Goal: Subscribe to service/newsletter

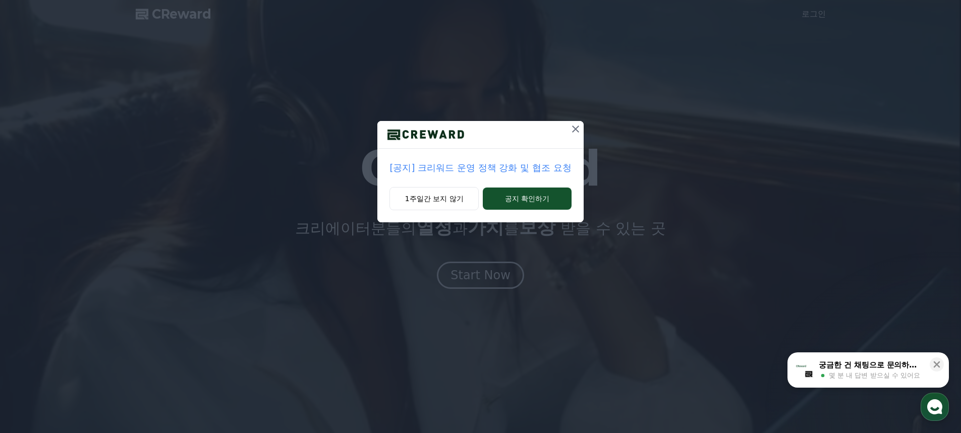
click at [572, 130] on icon at bounding box center [576, 129] width 12 height 12
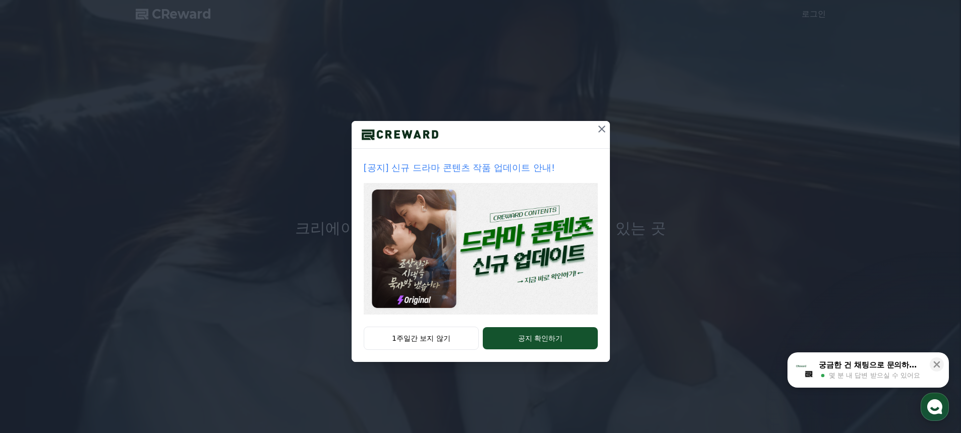
click at [599, 131] on icon at bounding box center [602, 129] width 12 height 12
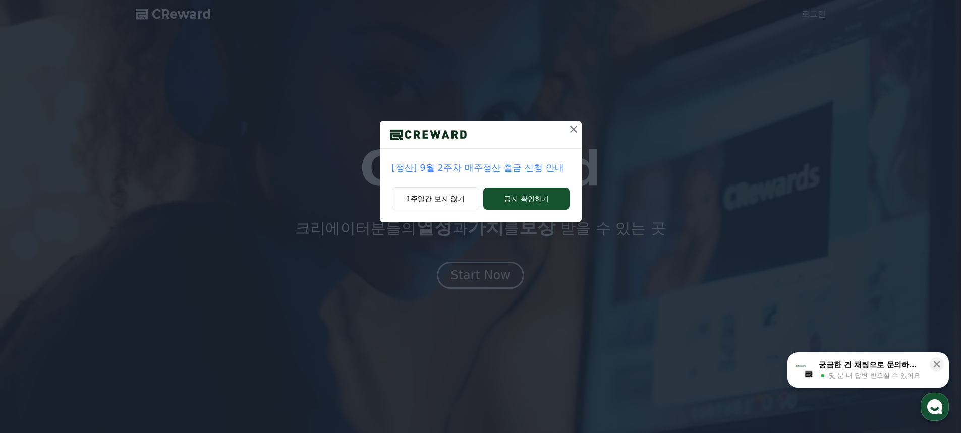
click at [568, 133] on icon at bounding box center [574, 129] width 12 height 12
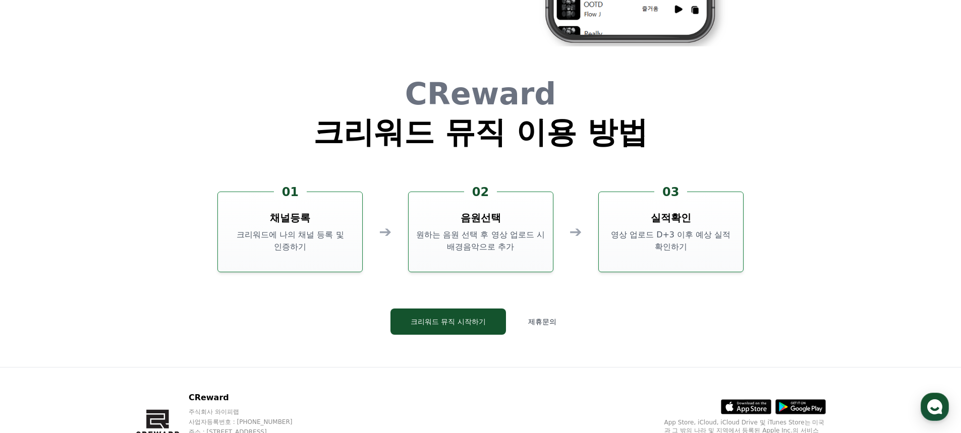
scroll to position [2725, 0]
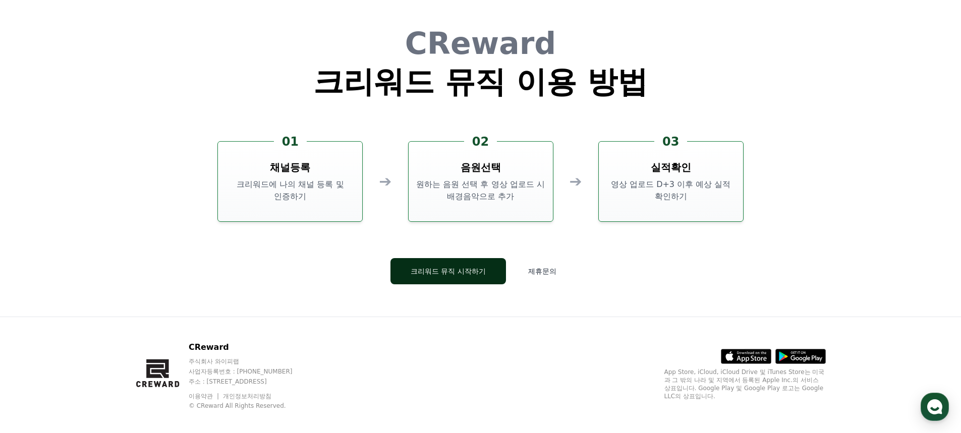
click at [478, 275] on button "크리워드 뮤직 시작하기" at bounding box center [449, 271] width 116 height 26
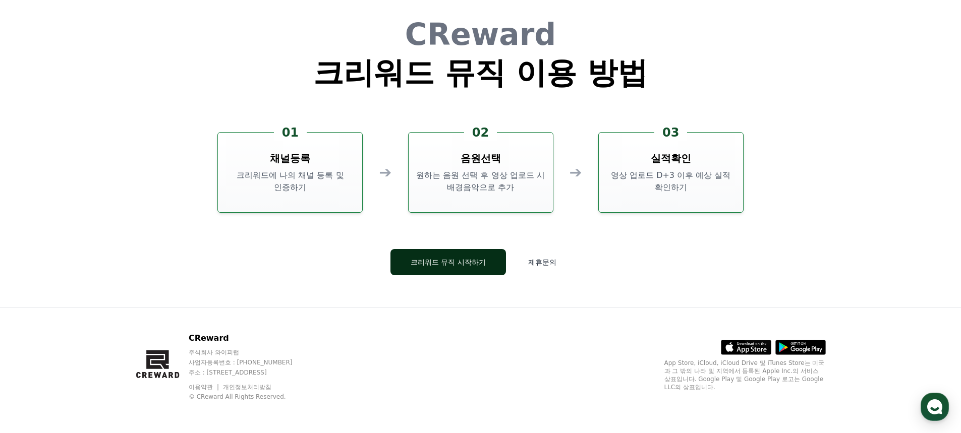
click at [452, 252] on button "크리워드 뮤직 시작하기" at bounding box center [449, 262] width 116 height 26
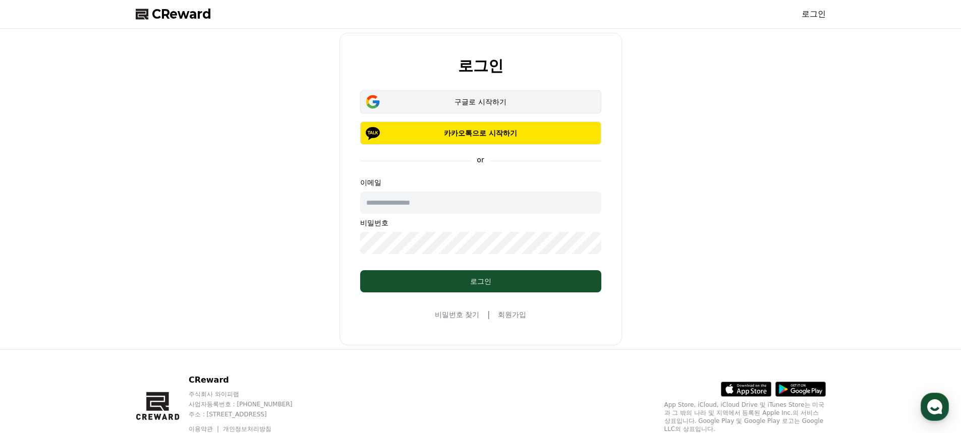
click at [466, 101] on div "구글로 시작하기" at bounding box center [481, 102] width 212 height 10
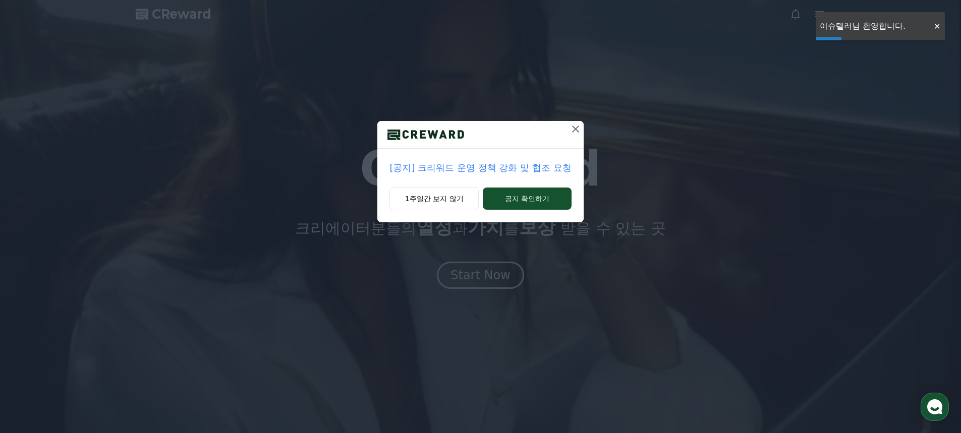
click at [580, 130] on icon at bounding box center [576, 129] width 12 height 12
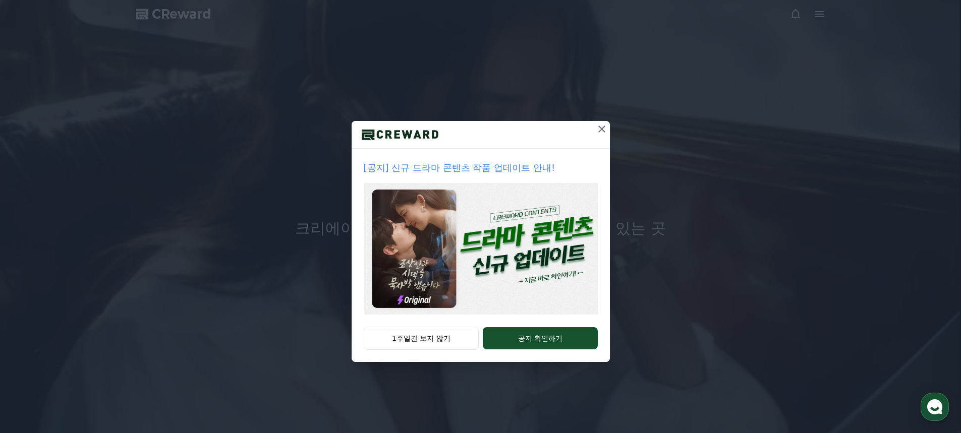
click at [603, 129] on icon at bounding box center [602, 129] width 12 height 12
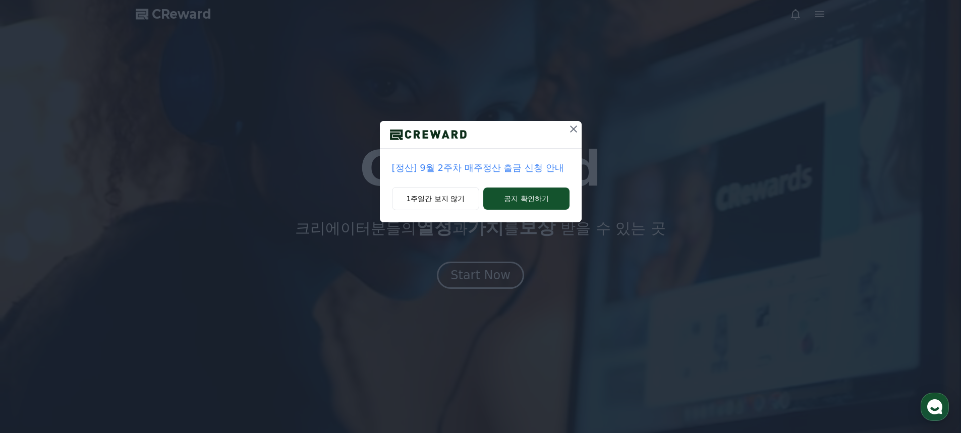
click at [574, 129] on icon at bounding box center [573, 129] width 7 height 7
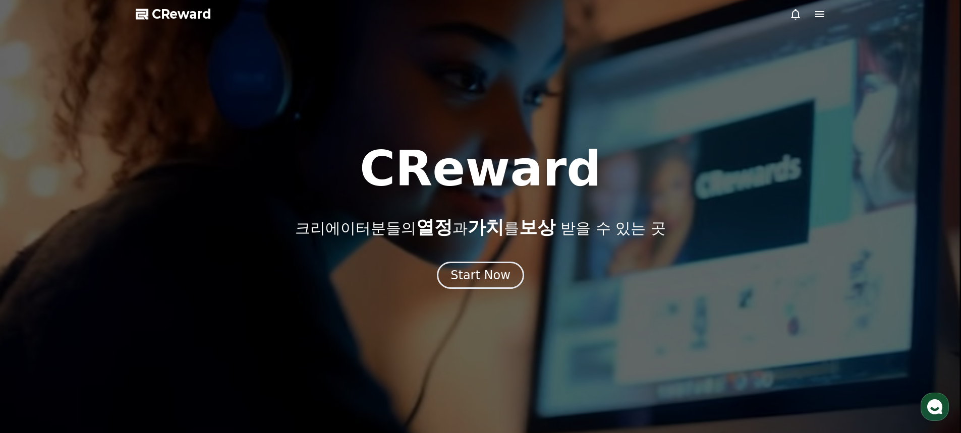
click at [819, 12] on icon at bounding box center [819, 14] width 9 height 6
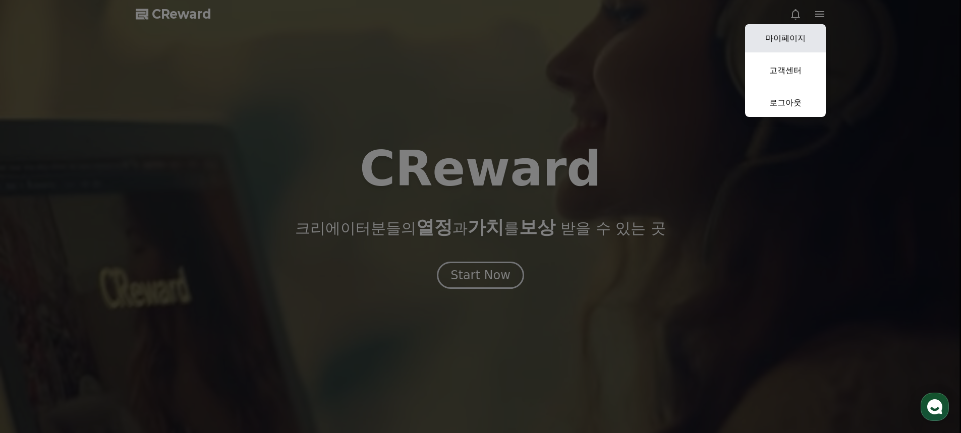
click at [805, 45] on link "마이페이지" at bounding box center [785, 38] width 81 height 28
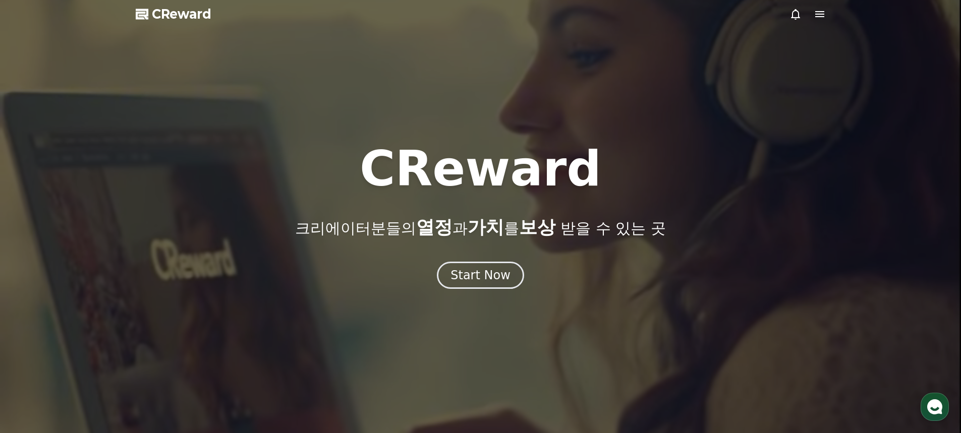
select select "**********"
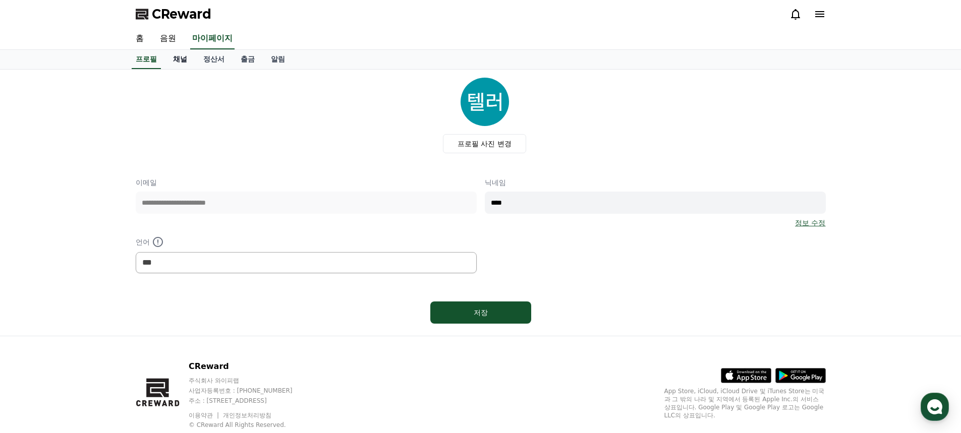
click at [181, 58] on link "채널" at bounding box center [180, 59] width 30 height 19
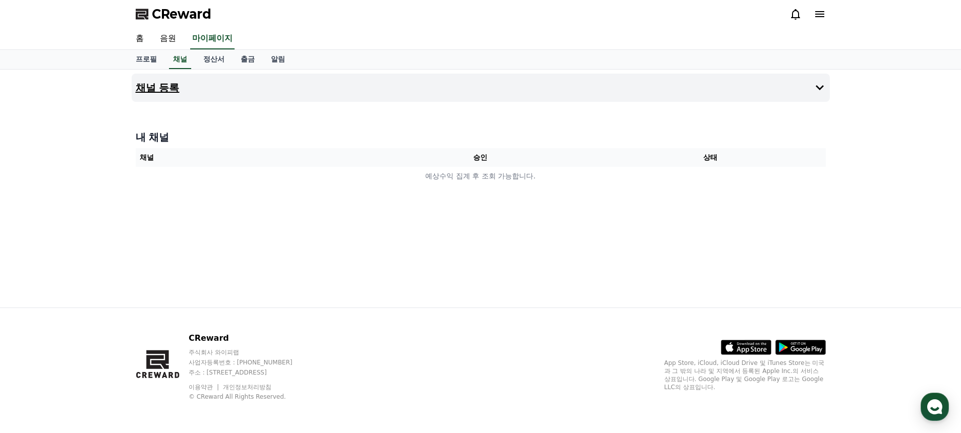
click at [819, 90] on icon at bounding box center [820, 88] width 12 height 12
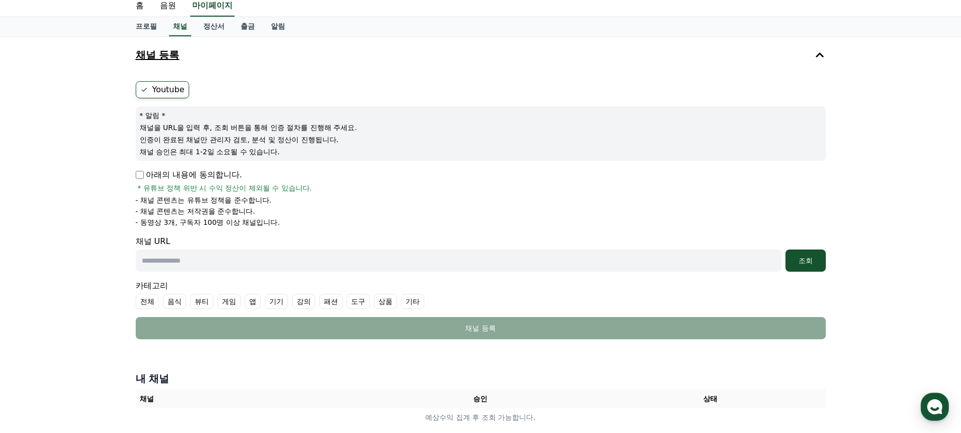
scroll to position [50, 0]
